Goal: Use online tool/utility

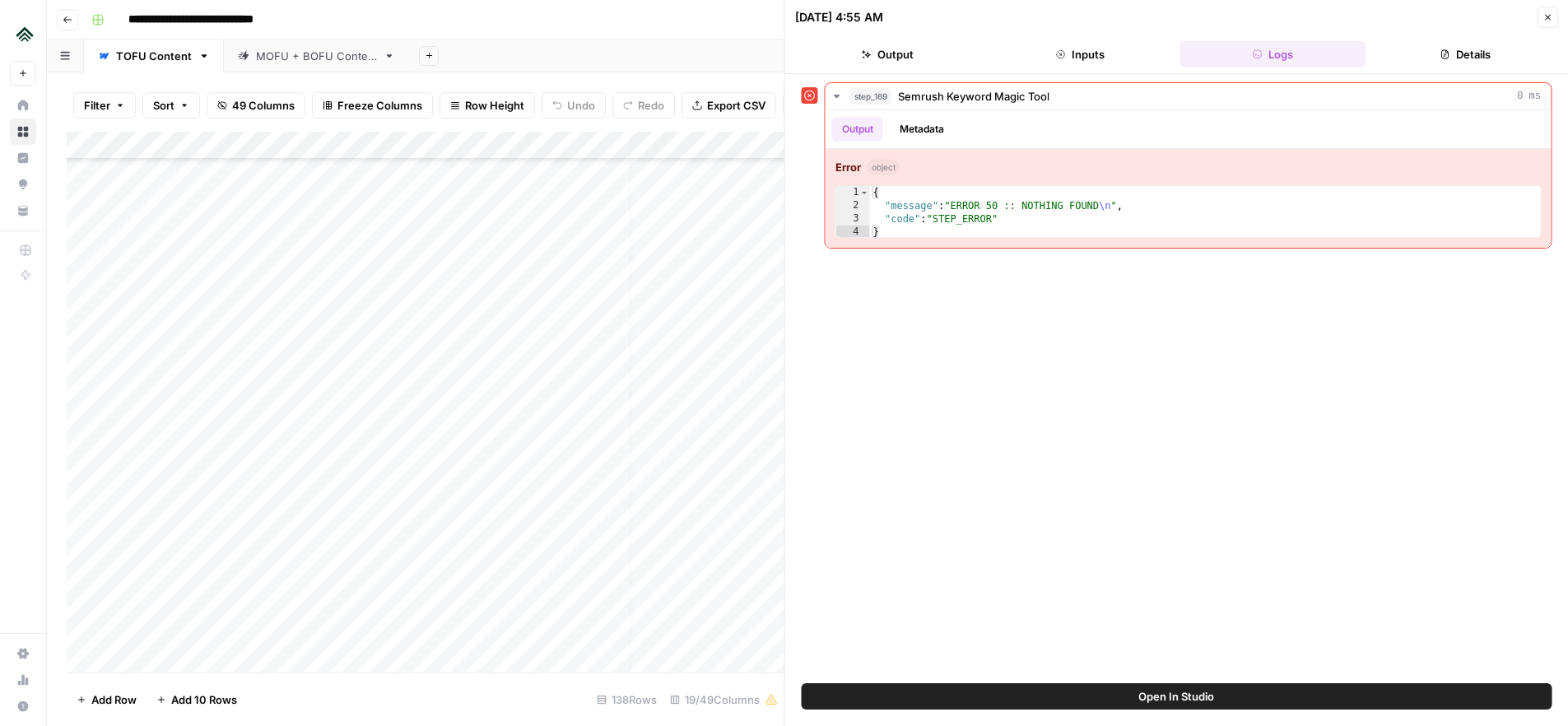
scroll to position [3113, 0]
click at [375, 335] on div "Add Column" at bounding box center [426, 402] width 718 height 541
type textarea "**********"
click at [349, 370] on div "Add Column" at bounding box center [426, 402] width 718 height 541
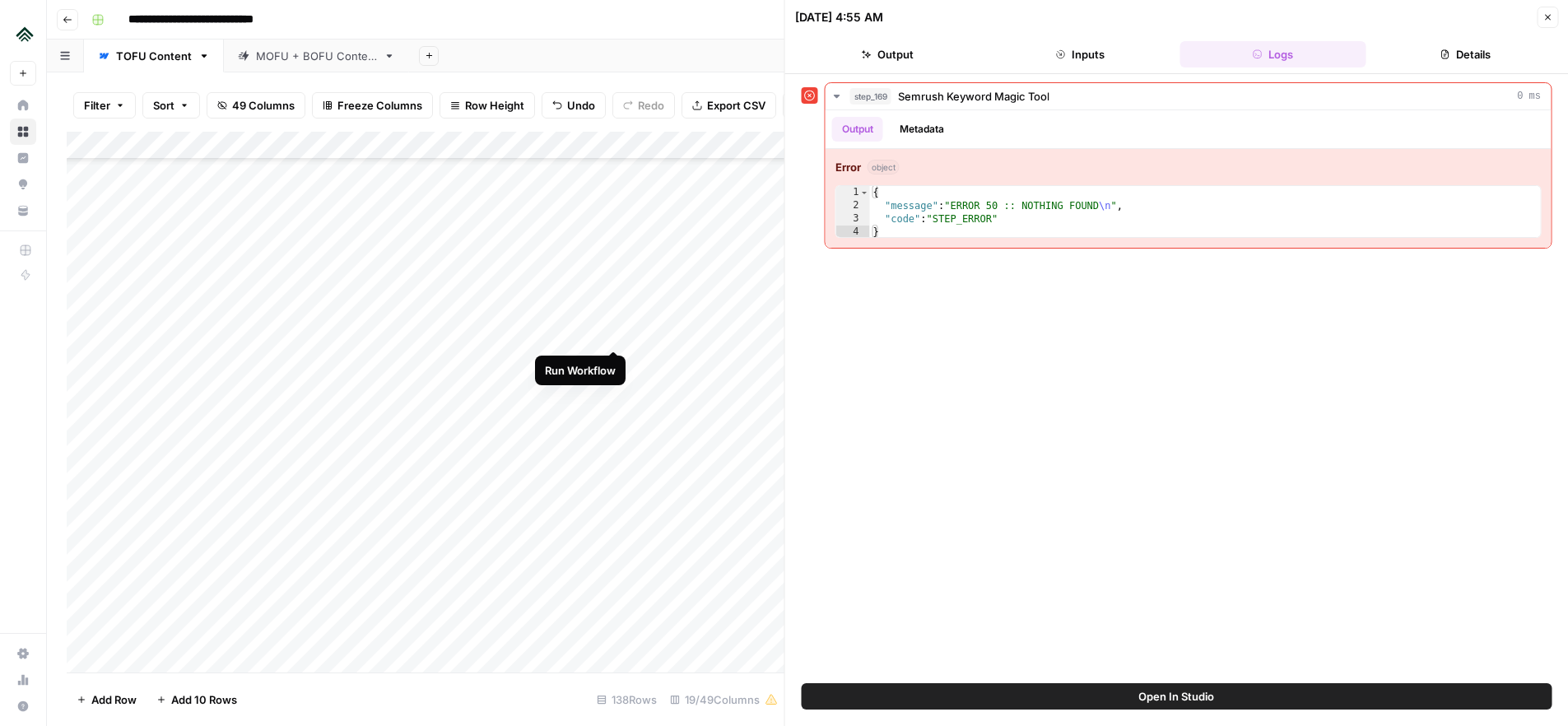
click at [614, 331] on div "Add Column" at bounding box center [426, 402] width 718 height 541
click at [593, 272] on div "Add Column" at bounding box center [426, 402] width 718 height 541
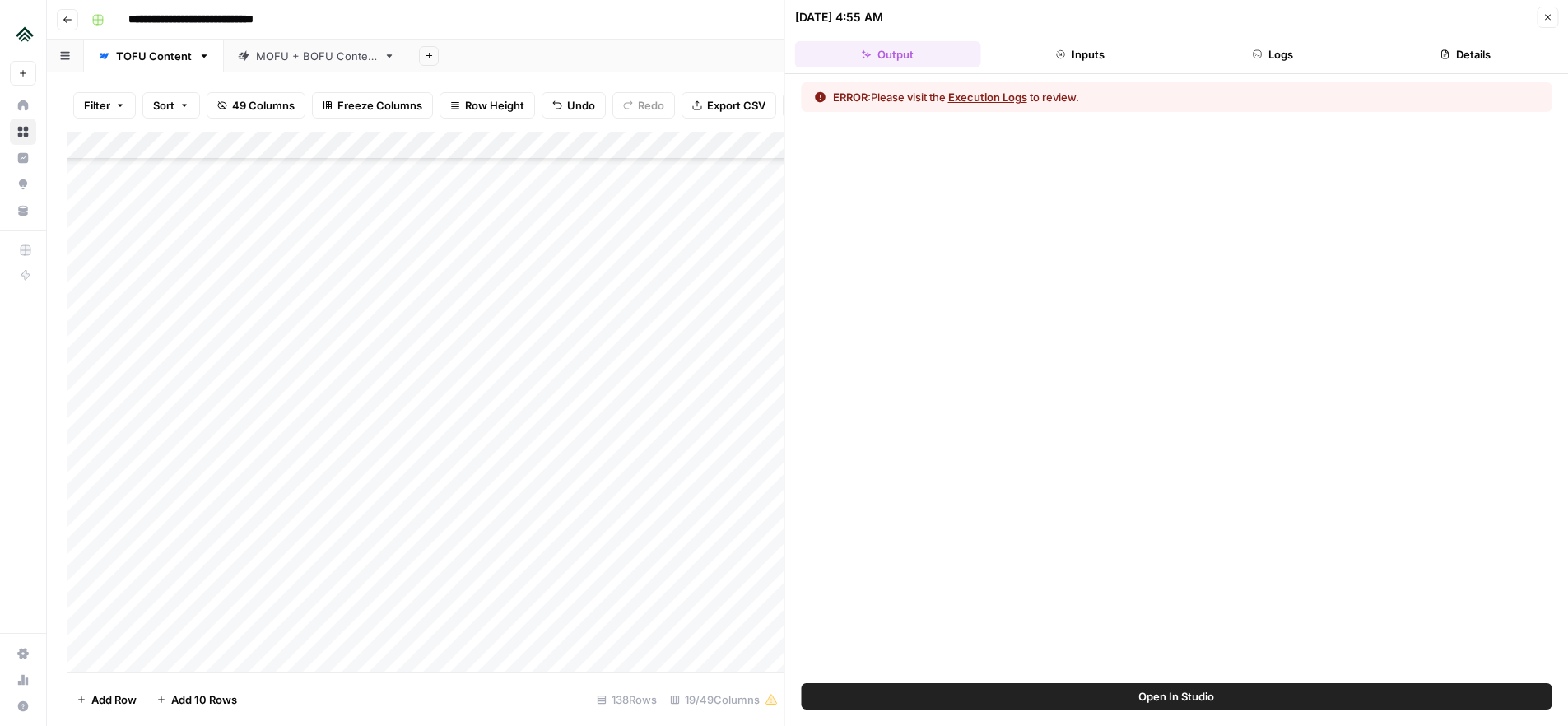
click at [1282, 56] on button "Logs" at bounding box center [1272, 54] width 186 height 26
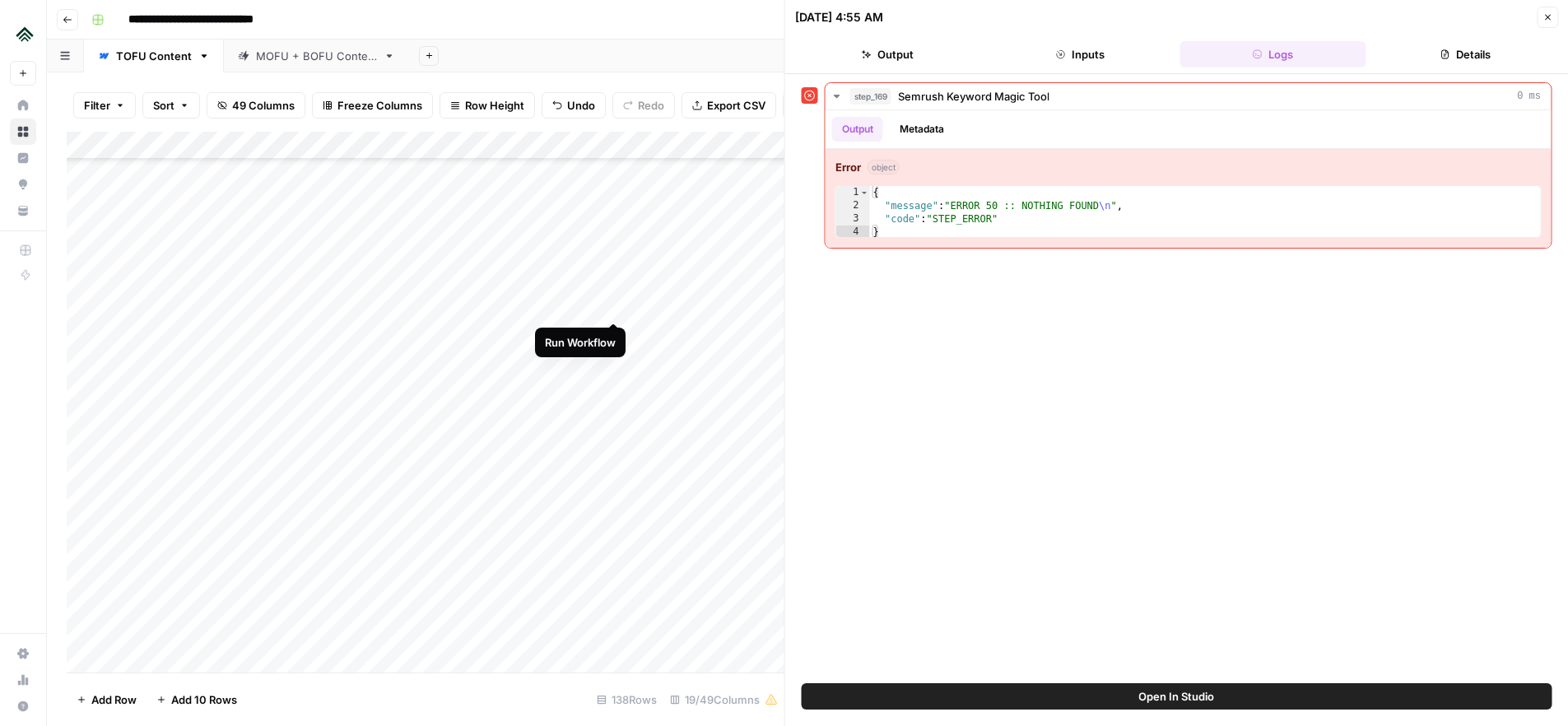
click at [612, 306] on div "Add Column" at bounding box center [426, 402] width 718 height 541
click at [1109, 295] on div "step_169 Semrush Keyword Magic Tool 0 ms Output Metadata Error object 1 2 3 4 {…" at bounding box center [1177, 379] width 750 height 593
click at [1546, 18] on icon "button" at bounding box center [1548, 18] width 10 height 10
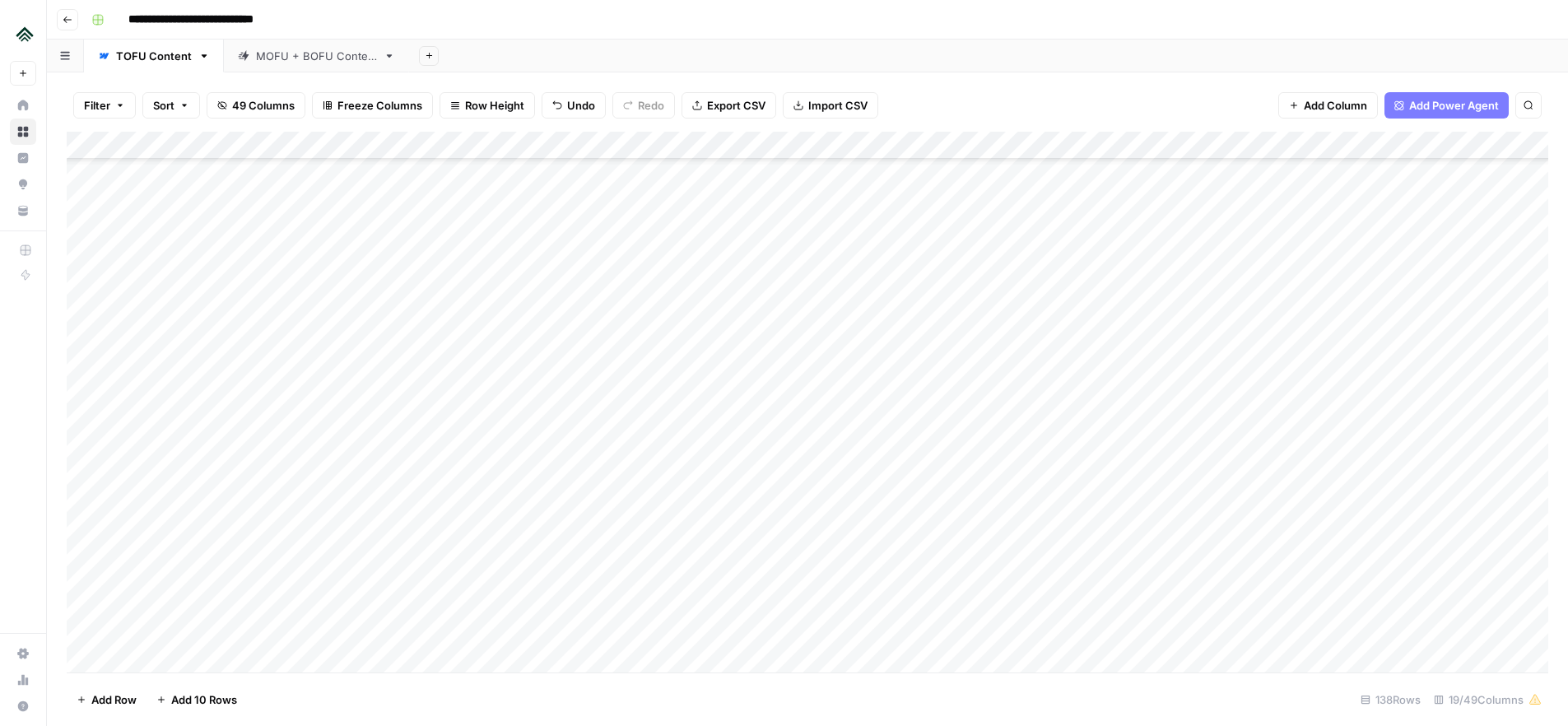
scroll to position [3073, 0]
